Goal: Navigation & Orientation: Find specific page/section

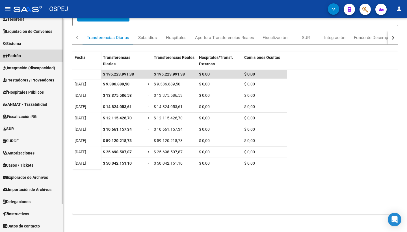
click at [21, 58] on span "Padrón" at bounding box center [12, 56] width 18 height 6
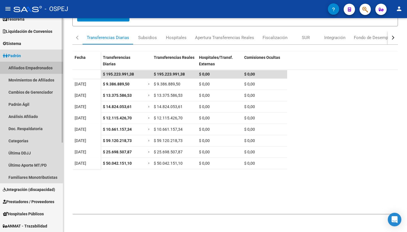
click at [29, 67] on link "Afiliados Empadronados" at bounding box center [31, 68] width 63 height 12
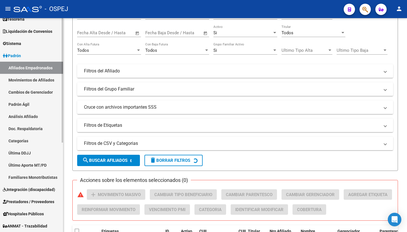
click at [27, 104] on link "Padrón Ágil" at bounding box center [31, 104] width 63 height 12
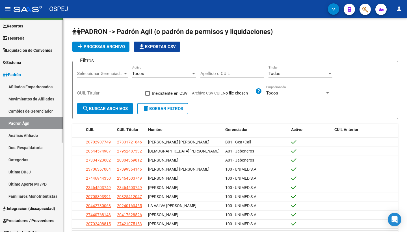
scroll to position [12, 0]
click at [18, 76] on span "Padrón" at bounding box center [12, 75] width 18 height 6
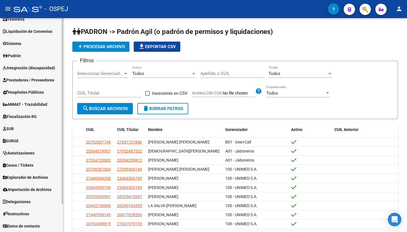
scroll to position [0, 0]
click at [32, 191] on span "Importación de Archivos" at bounding box center [27, 189] width 49 height 6
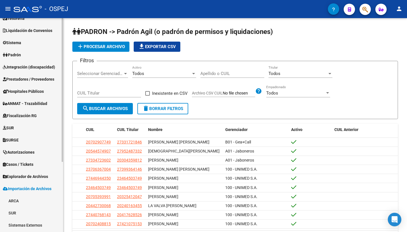
click at [34, 177] on span "Explorador de Archivos" at bounding box center [25, 176] width 45 height 6
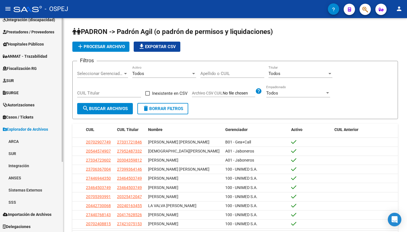
scroll to position [82, 0]
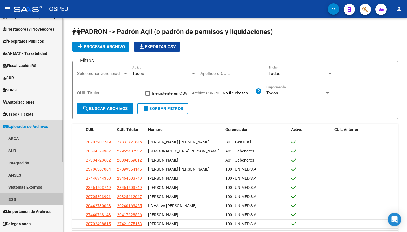
click at [16, 199] on link "SSS" at bounding box center [31, 199] width 63 height 12
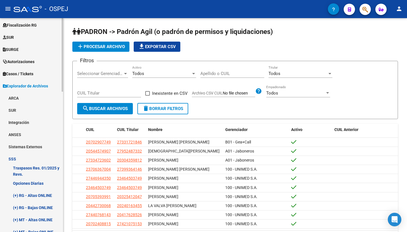
scroll to position [132, 0]
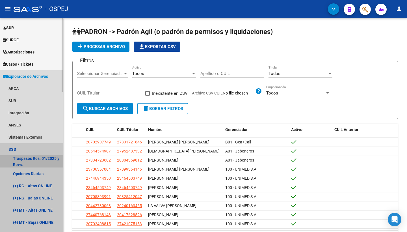
click at [23, 163] on link "Traspasos Res. 01/2025 y Revs." at bounding box center [31, 161] width 63 height 12
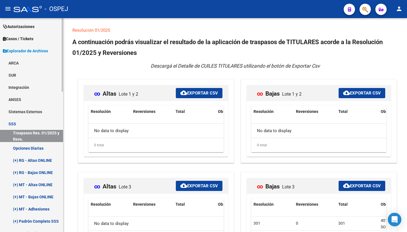
scroll to position [171, 0]
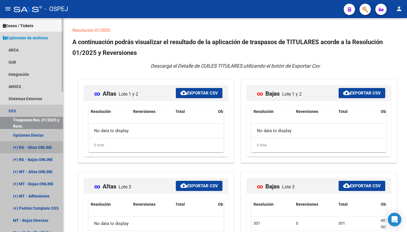
click at [32, 146] on link "(+) RG - Altas ONLINE" at bounding box center [31, 147] width 63 height 12
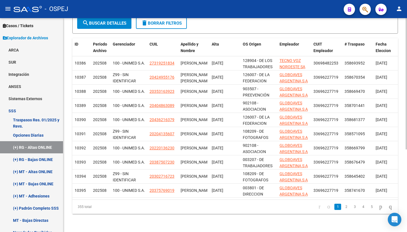
scroll to position [1, 0]
click at [44, 158] on link "(+) RG - Bajas ONLINE" at bounding box center [31, 159] width 63 height 12
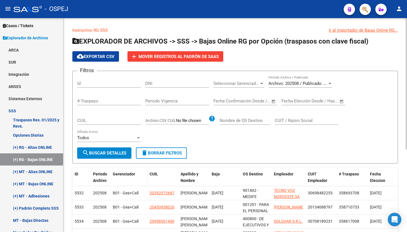
scroll to position [134, 0]
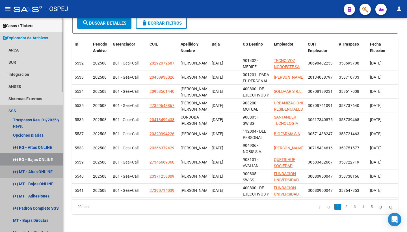
click at [44, 172] on link "(+) MT - Altas ONLINE" at bounding box center [31, 171] width 63 height 12
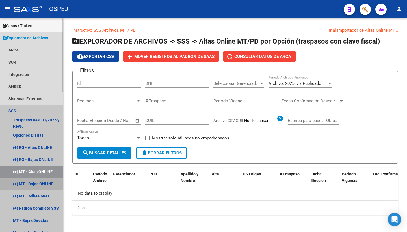
click at [44, 183] on link "(+) MT - Bajas ONLINE" at bounding box center [31, 183] width 63 height 12
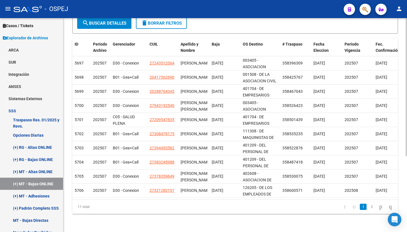
scroll to position [117, 0]
click at [39, 197] on link "(+) MT - Adhesiones" at bounding box center [31, 196] width 63 height 12
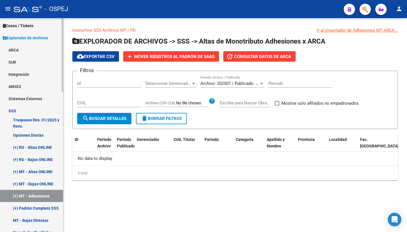
click at [41, 205] on link "(+) Padrón Completo SSS" at bounding box center [31, 208] width 63 height 12
